Goal: Task Accomplishment & Management: Manage account settings

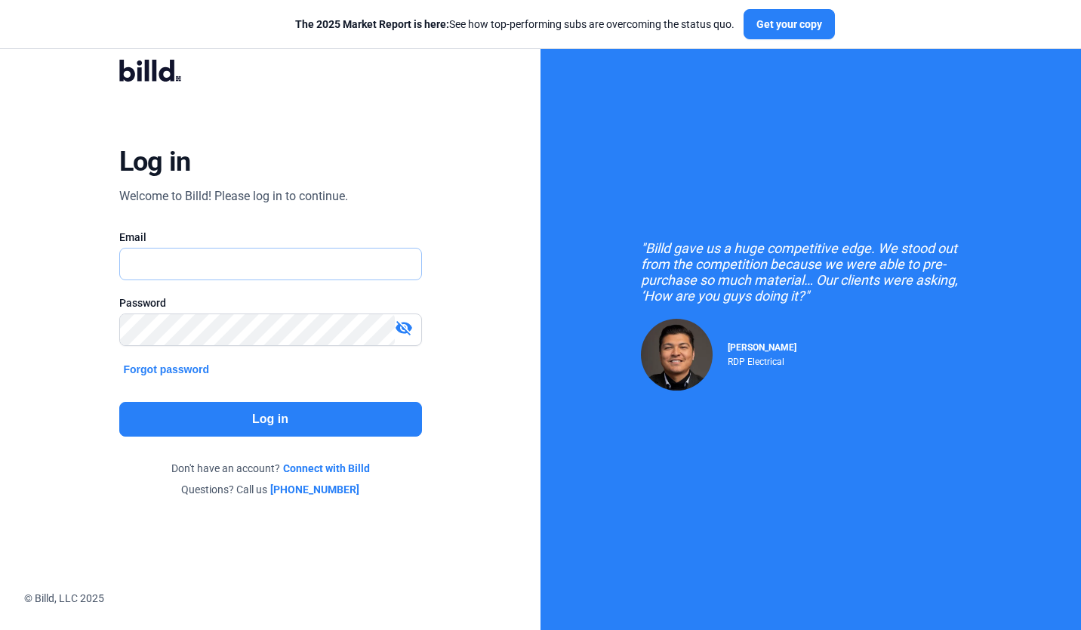
click at [278, 267] on input "text" at bounding box center [270, 263] width 301 height 31
type input "[PERSON_NAME][EMAIL_ADDRESS][PERSON_NAME][DOMAIN_NAME]"
click at [389, 415] on button "Log in" at bounding box center [270, 419] width 303 height 35
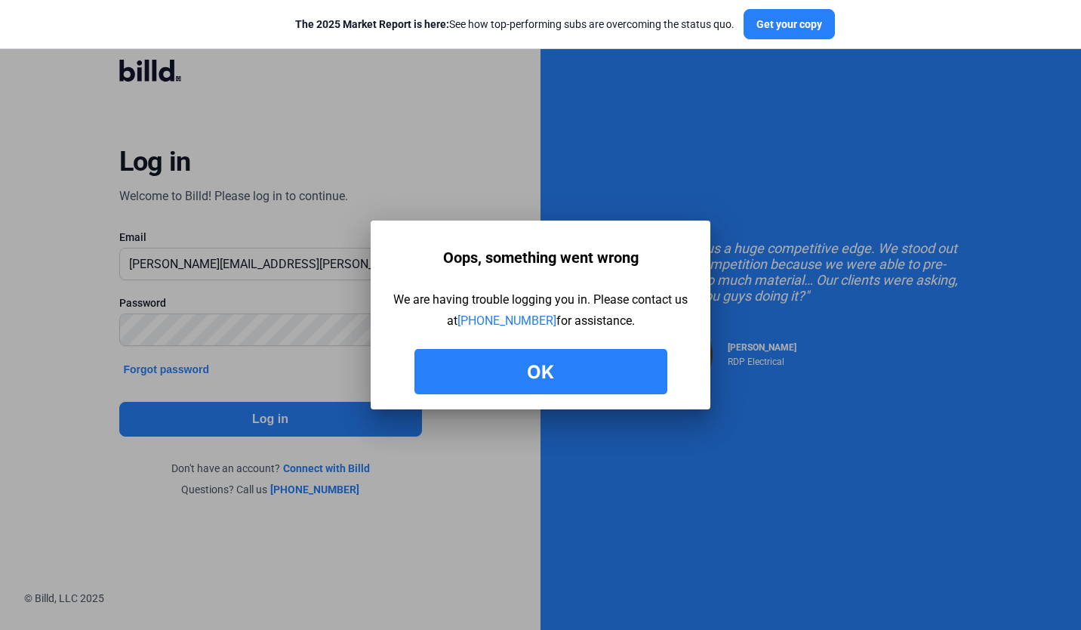
click at [503, 362] on button "Ok" at bounding box center [541, 371] width 253 height 45
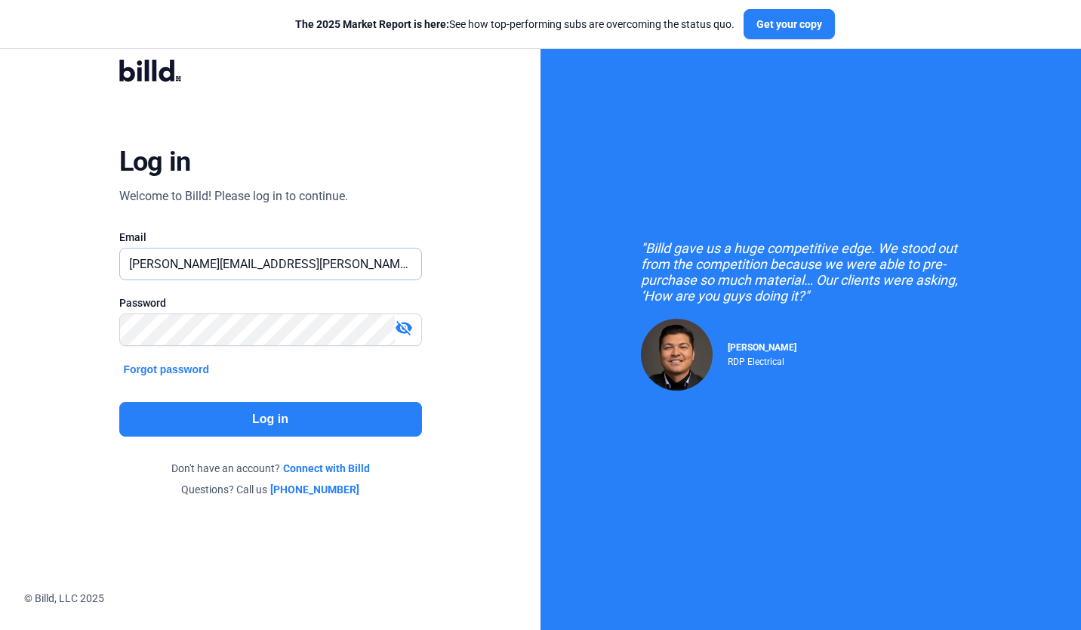
drag, startPoint x: 172, startPoint y: 263, endPoint x: 82, endPoint y: 274, distance: 90.5
click at [82, 274] on div "Log in Welcome to Billd! Please log in to continue. Email [PERSON_NAME][EMAIL_A…" at bounding box center [271, 278] width 390 height 480
type input "[EMAIL_ADDRESS][DOMAIN_NAME]"
click at [202, 424] on button "Log in" at bounding box center [270, 419] width 303 height 35
